Goal: Use online tool/utility: Utilize a website feature to perform a specific function

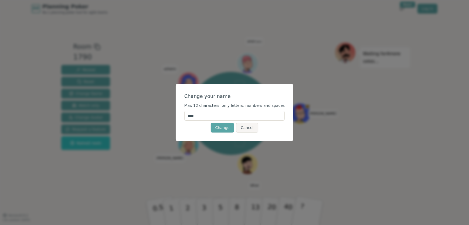
click at [209, 116] on input "****" at bounding box center [234, 116] width 101 height 10
type input "*"
type input "****"
click button "Change" at bounding box center [222, 128] width 23 height 10
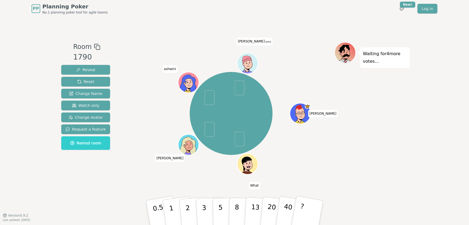
click at [249, 59] on icon at bounding box center [247, 59] width 10 height 8
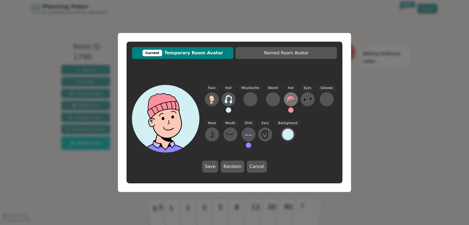
click at [288, 100] on icon at bounding box center [291, 99] width 9 height 9
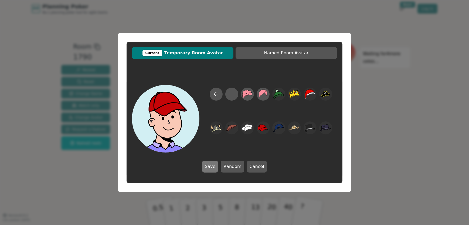
click at [209, 165] on button "Save" at bounding box center [210, 166] width 16 height 12
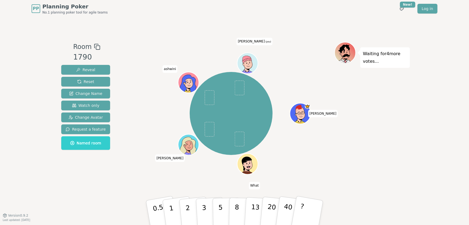
click at [252, 62] on icon at bounding box center [248, 63] width 20 height 2
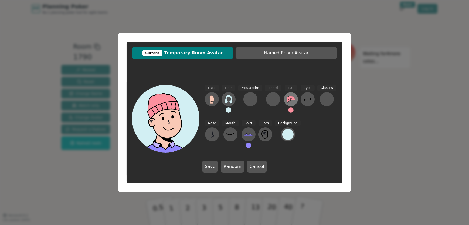
click at [288, 101] on icon at bounding box center [291, 99] width 9 height 9
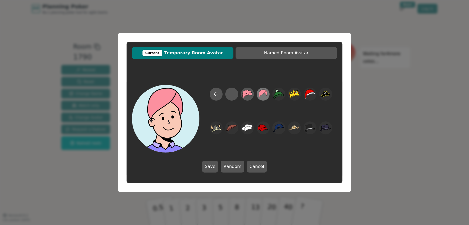
click at [265, 89] on div at bounding box center [271, 119] width 132 height 65
click at [216, 166] on button "Save" at bounding box center [210, 166] width 16 height 12
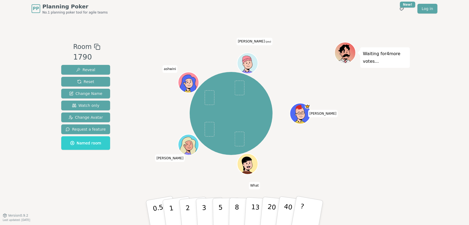
click at [248, 68] on div at bounding box center [248, 69] width 20 height 18
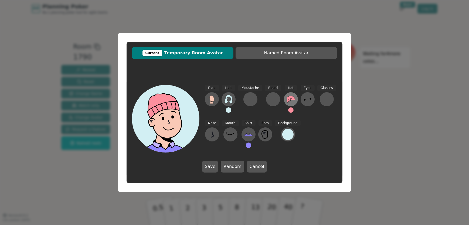
click at [288, 100] on icon at bounding box center [291, 99] width 8 height 6
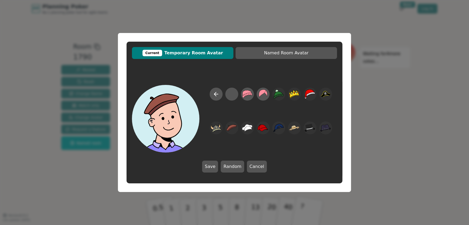
drag, startPoint x: 231, startPoint y: 166, endPoint x: 196, endPoint y: 140, distance: 43.6
click at [196, 142] on div "Save Random Cancel" at bounding box center [235, 128] width 216 height 98
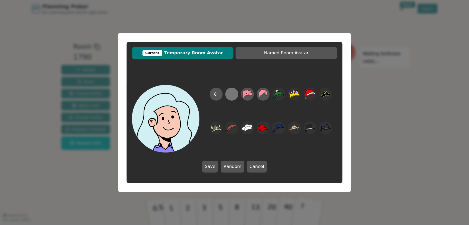
click at [232, 93] on div at bounding box center [231, 94] width 11 height 12
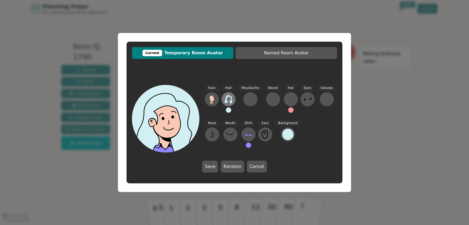
click at [231, 102] on icon at bounding box center [229, 99] width 8 height 9
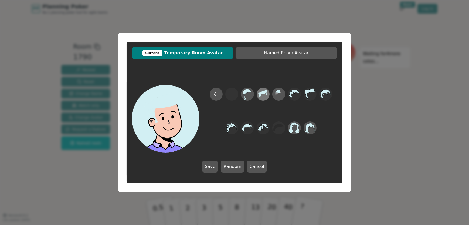
click at [263, 94] on icon at bounding box center [263, 94] width 11 height 12
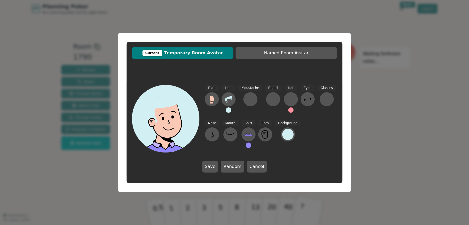
click at [230, 110] on button at bounding box center [228, 109] width 5 height 5
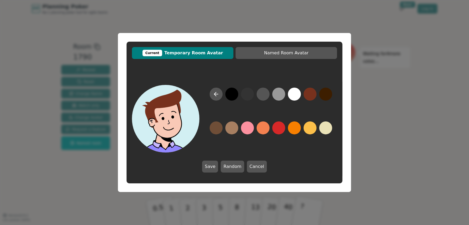
click at [309, 95] on button at bounding box center [310, 93] width 13 height 13
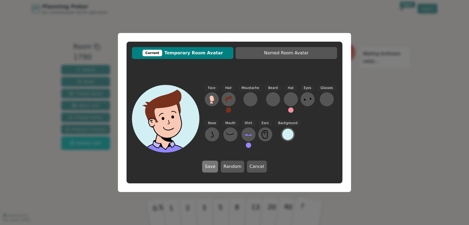
click at [213, 165] on button "Save" at bounding box center [210, 166] width 16 height 12
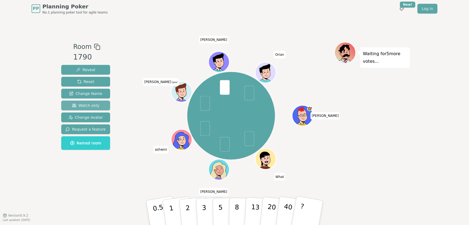
click at [93, 107] on span "Watch only" at bounding box center [86, 105] width 28 height 5
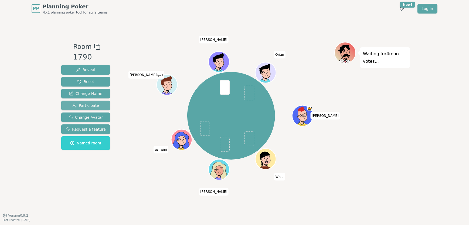
click at [94, 105] on span "Participate" at bounding box center [85, 105] width 27 height 5
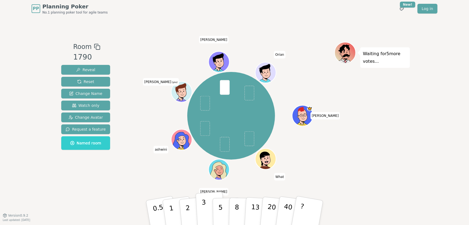
click at [203, 209] on p "3" at bounding box center [205, 212] width 6 height 29
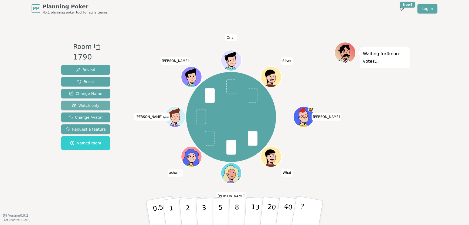
click at [97, 102] on button "Watch only" at bounding box center [85, 105] width 49 height 10
